Goal: Check status: Check status

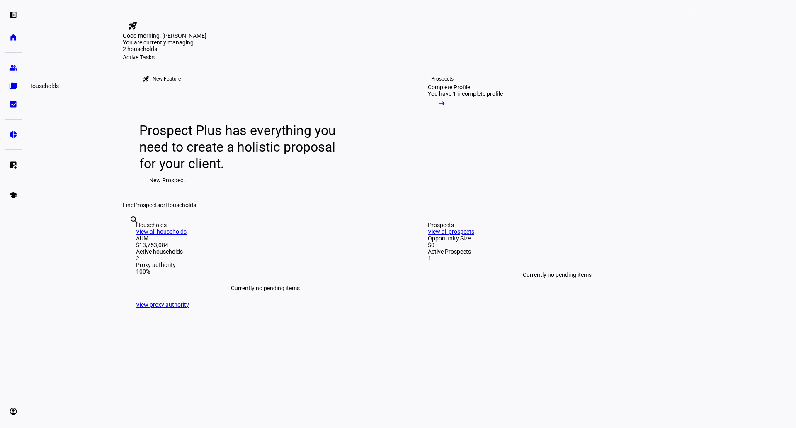
click at [17, 87] on eth-mat-symbol "folder_copy" at bounding box center [13, 86] width 8 height 8
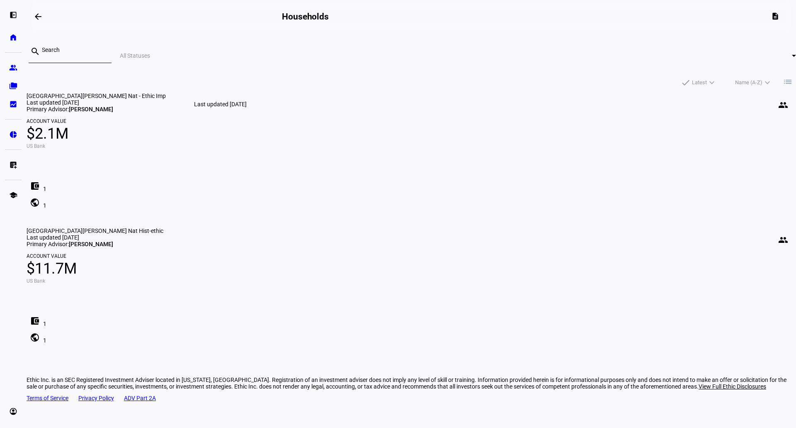
click at [224, 106] on div "Last updated [DATE]" at bounding box center [412, 102] width 770 height 7
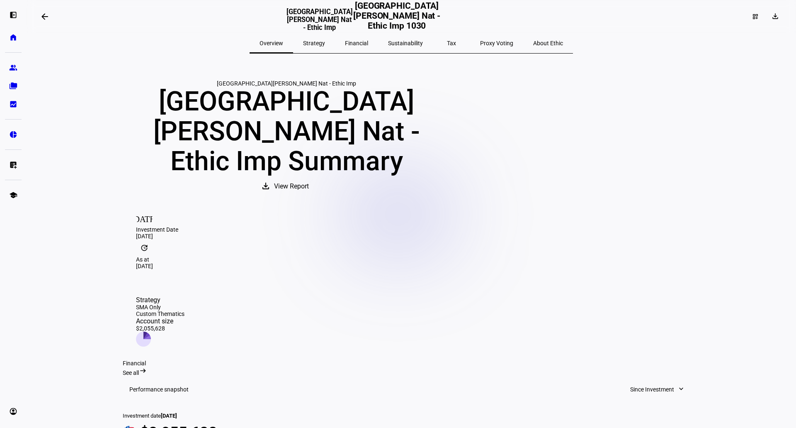
click at [360, 42] on span "Financial" at bounding box center [356, 43] width 23 height 6
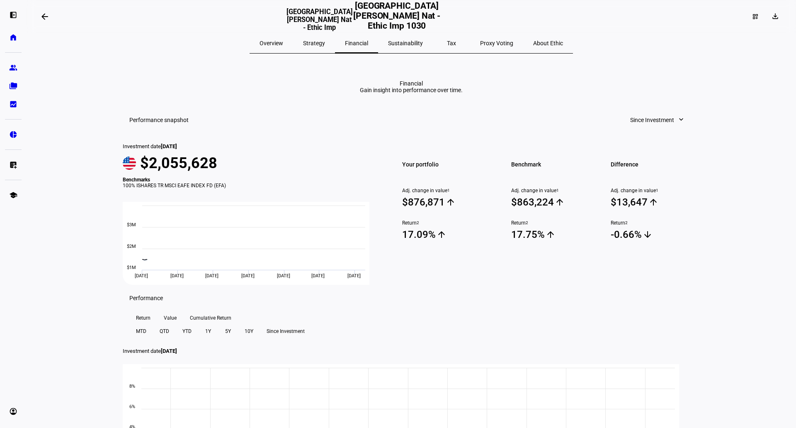
click at [325, 42] on span "Strategy" at bounding box center [314, 43] width 22 height 6
